Goal: Information Seeking & Learning: Learn about a topic

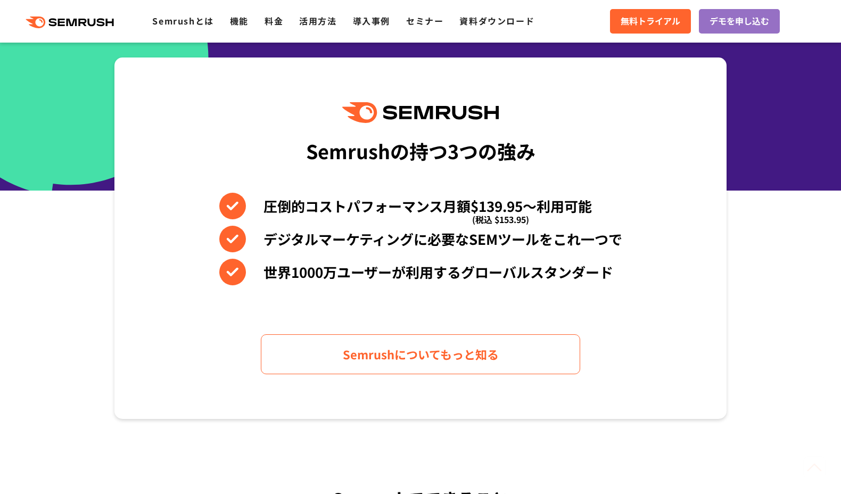
scroll to position [426, 0]
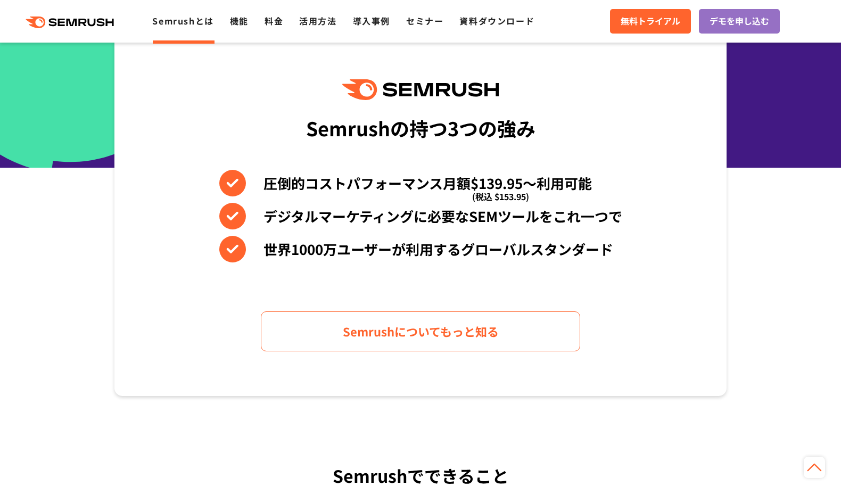
click at [190, 18] on link "Semrushとは" at bounding box center [182, 20] width 61 height 13
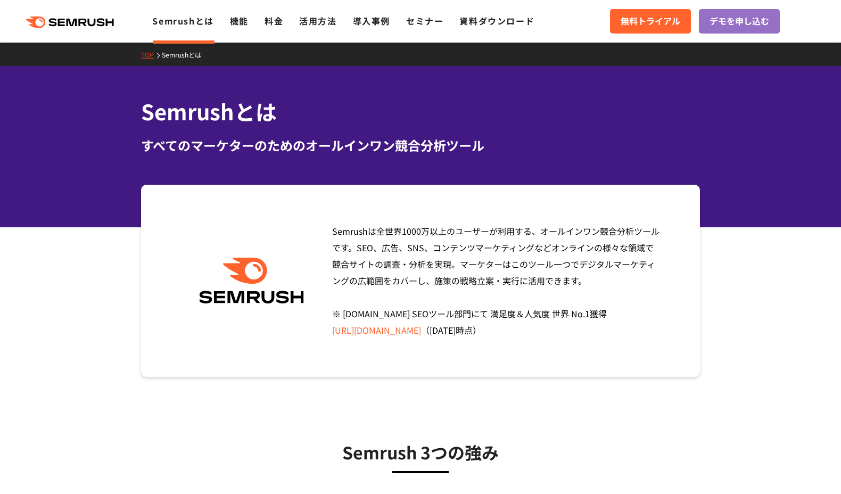
click at [357, 115] on h1 "Semrushとは" at bounding box center [420, 111] width 559 height 31
drag, startPoint x: 757, startPoint y: 212, endPoint x: 755, endPoint y: 238, distance: 25.6
click at [757, 212] on section "Semrushは全世界[DATE]万以上のユーザーが利用する、オールインワン競合分析ツールです。SEO、広告、SNS、コンテンツマーケティングなどオンラインの…" at bounding box center [420, 281] width 841 height 192
